Goal: Transaction & Acquisition: Purchase product/service

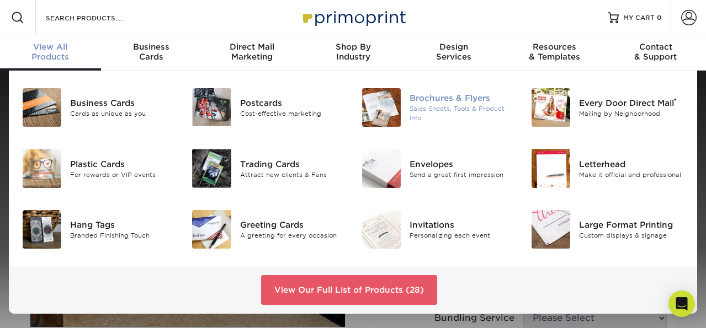
click at [387, 105] on img at bounding box center [381, 107] width 39 height 39
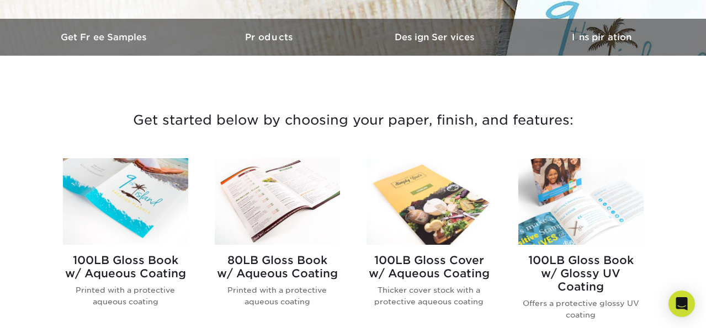
scroll to position [335, 0]
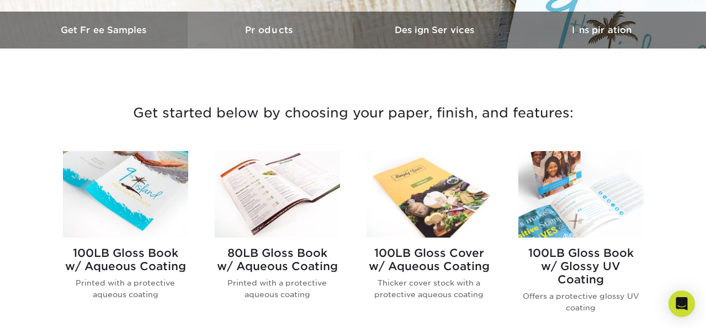
click at [255, 44] on link "Products" at bounding box center [271, 30] width 166 height 37
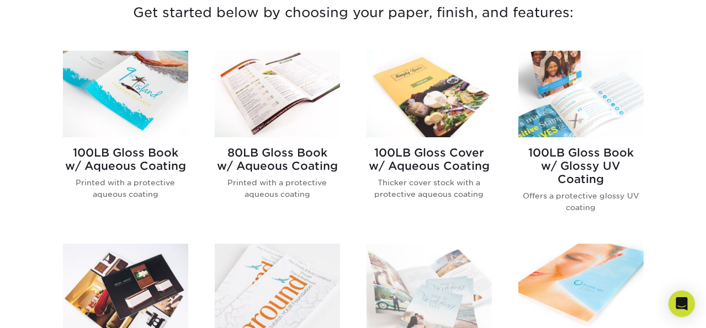
scroll to position [435, 0]
click at [136, 156] on h2 "100LB Gloss Book w/ Aqueous Coating" at bounding box center [125, 160] width 125 height 26
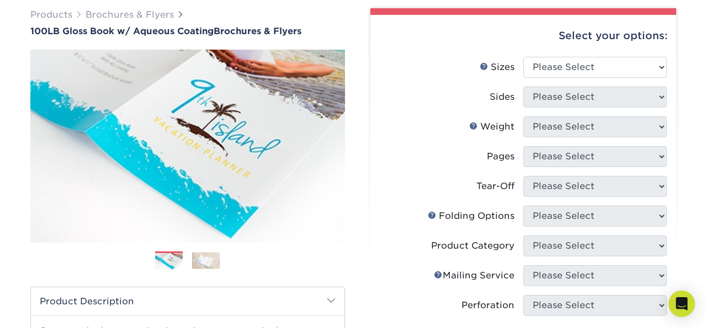
scroll to position [83, 0]
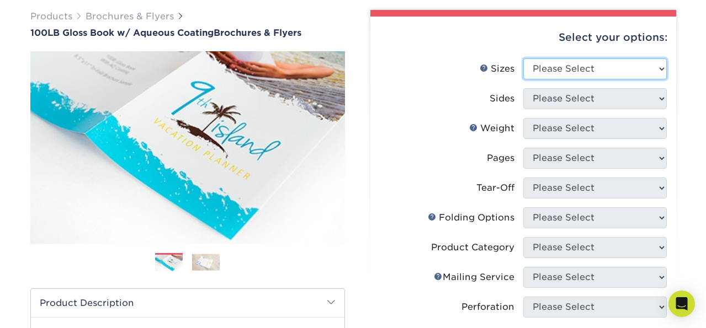
click at [559, 70] on select "Please Select 3.5" x 8.5" 3.5" x 11" 3.67" x 8.5" 4" x 6" 4" x 8.5" 4" x 9" 4" …" at bounding box center [594, 68] width 143 height 21
select select "8.50x11.00"
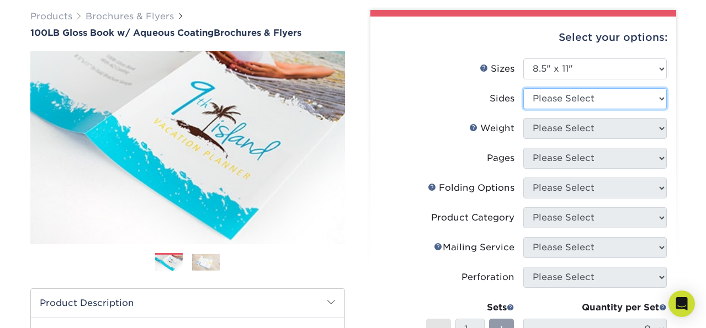
click at [551, 94] on select "Please Select Print Both Sides Print Front Only" at bounding box center [594, 98] width 143 height 21
select select "13abbda7-1d64-4f25-8bb2-c179b224825d"
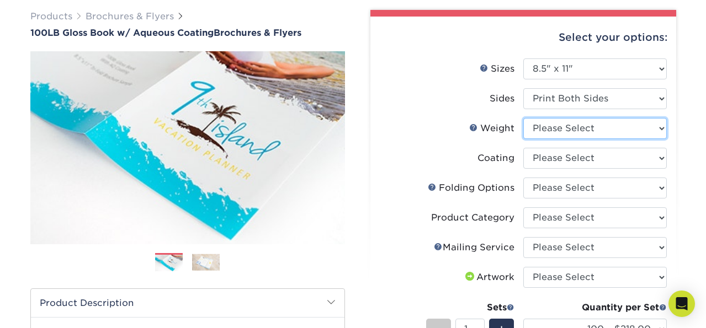
click at [546, 128] on select "Please Select 100LB" at bounding box center [594, 128] width 143 height 21
select select "100LB"
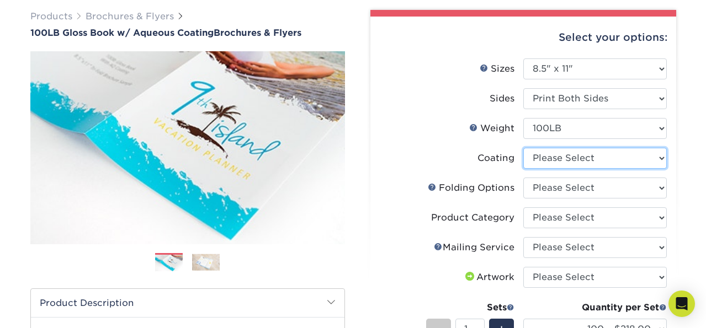
click at [547, 157] on select at bounding box center [594, 158] width 143 height 21
select select "d41dab50-ff65-4f4f-bb17-2afe4d36ae33"
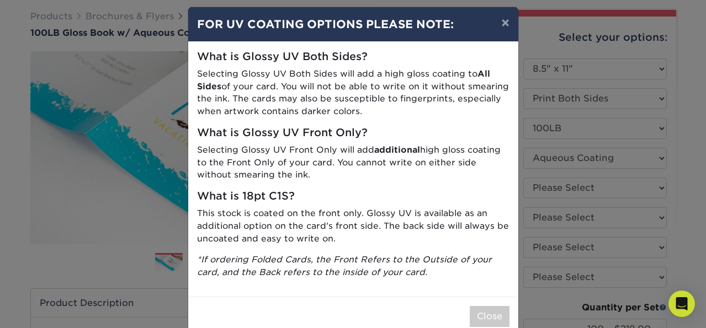
scroll to position [8, 0]
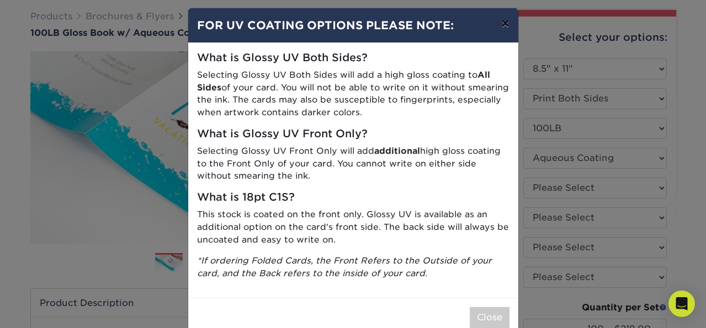
click at [502, 20] on button "×" at bounding box center [504, 23] width 25 height 31
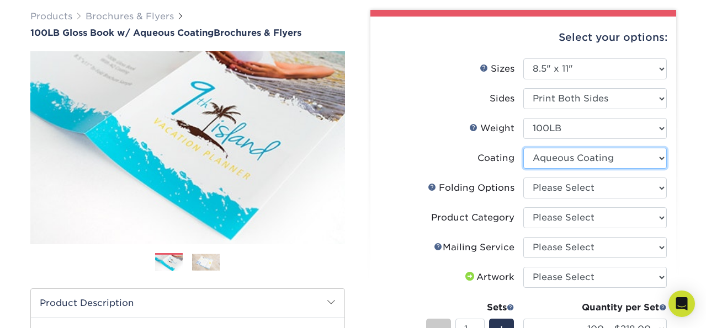
click at [557, 161] on select at bounding box center [594, 158] width 143 height 21
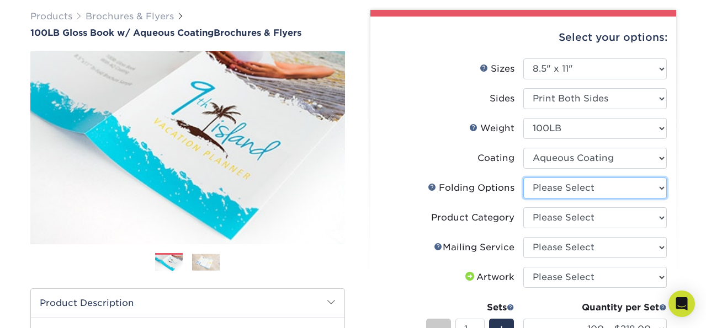
click at [553, 182] on select "Please Select FLAT - No Folding Accordion Fold Half-Fold (Vertical) Half-Fold (…" at bounding box center [594, 188] width 143 height 21
select select "6bd2fd9e-193e-4811-88f7-94c08206d735"
click at [562, 180] on select "Please Select FLAT - No Folding Accordion Fold Half-Fold (Vertical) Half-Fold (…" at bounding box center [594, 188] width 143 height 21
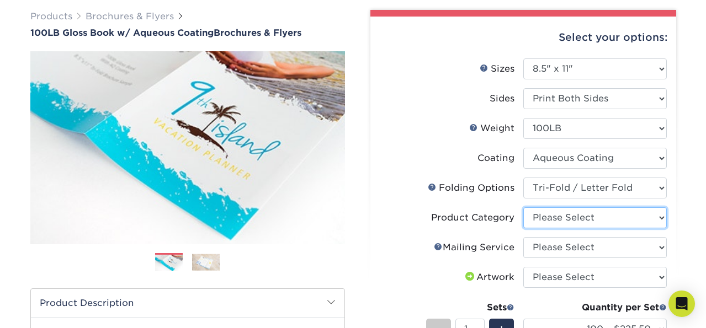
click at [546, 219] on select "Please Select Flyers and Brochures" at bounding box center [594, 217] width 143 height 21
select select "1a668080-6b7c-4174-b399-2c3833b27ef4"
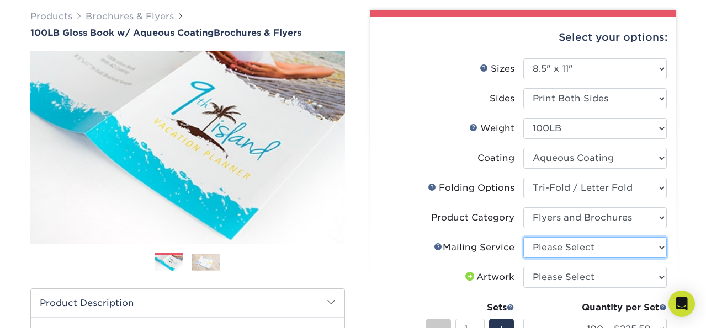
click at [547, 250] on select "Please Select No Direct Mailing Service No, I will mail/stamp/imprint Direct Ma…" at bounding box center [594, 247] width 143 height 21
select select "3e5e9bdd-d78a-4c28-a41d-fe1407925ca6"
click at [551, 249] on select "Please Select No Direct Mailing Service No, I will mail/stamp/imprint Direct Ma…" at bounding box center [594, 247] width 143 height 21
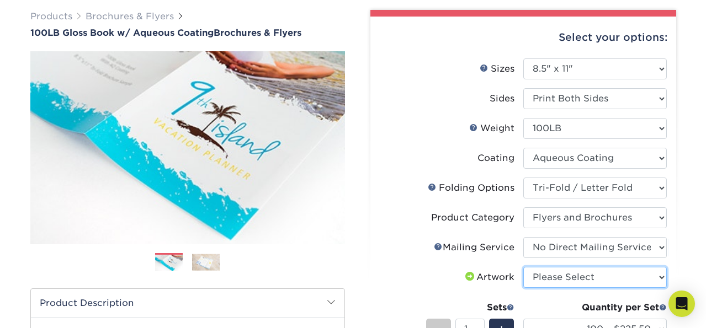
click at [542, 277] on select "Please Select I will upload files I need a design - $175" at bounding box center [594, 277] width 143 height 21
select select "upload"
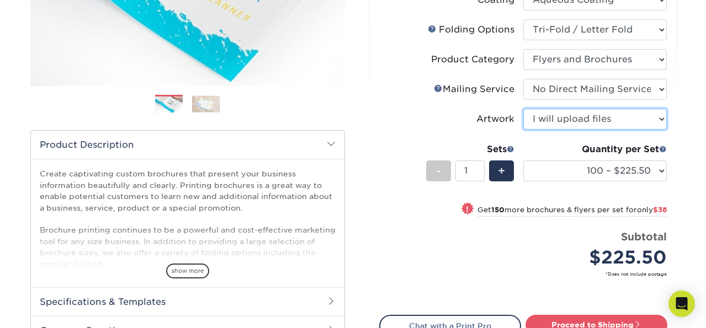
scroll to position [251, 0]
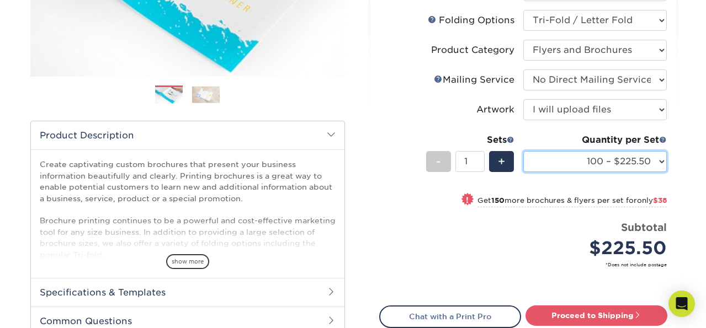
click at [589, 157] on select "100 – $225.50 250 – $263.50 500 – $279.00 1000 – $322.75 2000 – $405.75 2500 – …" at bounding box center [594, 161] width 143 height 21
select select "500 – $279.00"
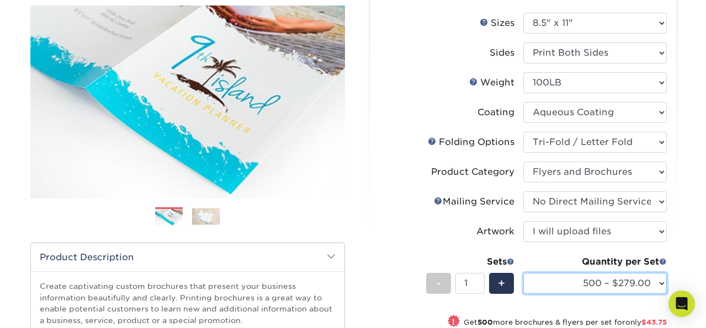
scroll to position [139, 0]
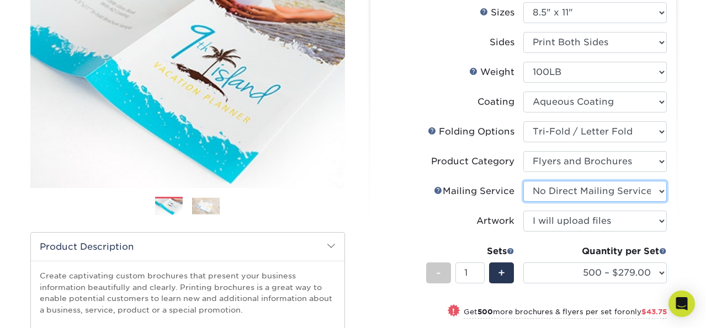
click at [601, 193] on select "Please Select No Direct Mailing Service No, I will mail/stamp/imprint Direct Ma…" at bounding box center [594, 191] width 143 height 21
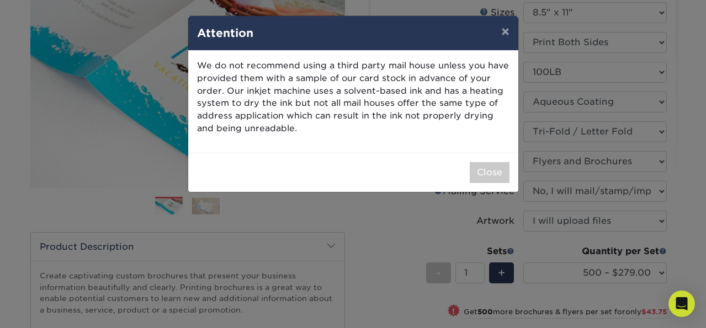
scroll to position [0, 0]
click at [497, 35] on button "×" at bounding box center [504, 31] width 25 height 31
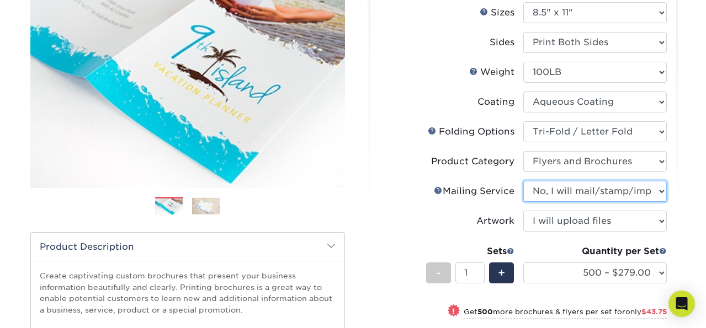
click at [542, 187] on select "Please Select No Direct Mailing Service No, I will mail/stamp/imprint Direct Ma…" at bounding box center [594, 191] width 143 height 21
select select "3e5e9bdd-d78a-4c28-a41d-fe1407925ca6"
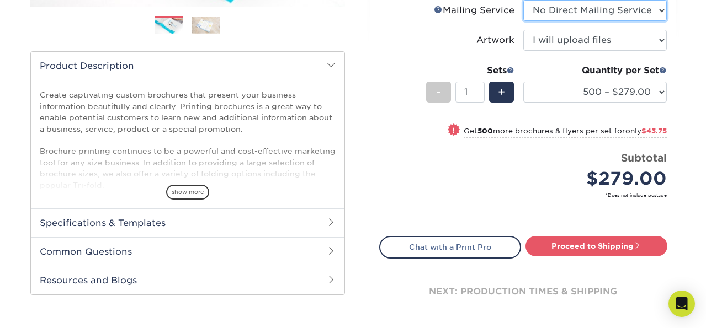
scroll to position [321, 0]
